Goal: Browse casually

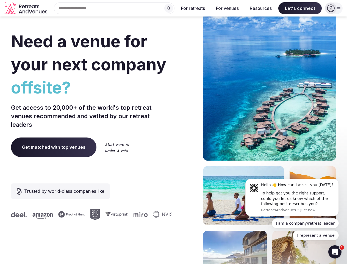
click at [174, 132] on div "Need a venue for your next company offsite? Get access to 20,000+ of the world'…" at bounding box center [173, 164] width 325 height 331
click at [114, 8] on div "Search Popular Destinations [GEOGRAPHIC_DATA], [GEOGRAPHIC_DATA] [GEOGRAPHIC_DA…" at bounding box center [112, 8] width 125 height 12
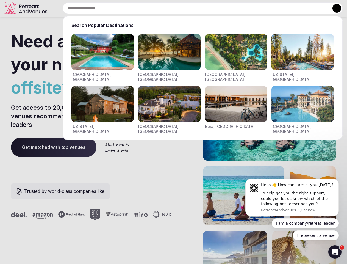
click at [169, 8] on input "text" at bounding box center [203, 8] width 280 height 12
click at [193, 8] on input "text" at bounding box center [203, 8] width 280 height 12
click at [228, 8] on input "text" at bounding box center [203, 8] width 280 height 12
click at [261, 8] on input "text" at bounding box center [203, 8] width 280 height 12
click at [300, 8] on input "text" at bounding box center [203, 8] width 280 height 12
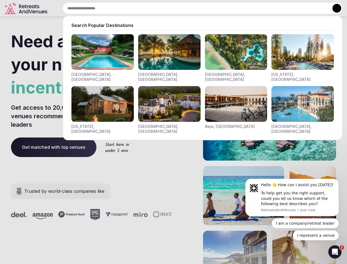
click at [334, 8] on button at bounding box center [337, 8] width 9 height 9
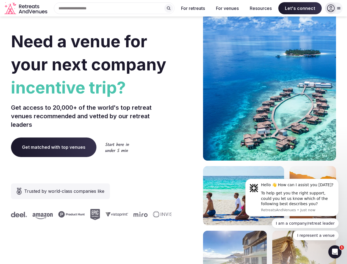
click at [292, 198] on div "To help get you the right support, could you let us know which of the following…" at bounding box center [298, 199] width 74 height 16
click at [340, 180] on section "Need a venue for your next company incentive trip? Get access to 20,000+ of the…" at bounding box center [173, 164] width 347 height 331
